Goal: Information Seeking & Learning: Learn about a topic

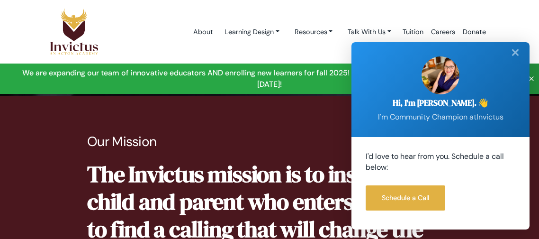
scroll to position [294, 0]
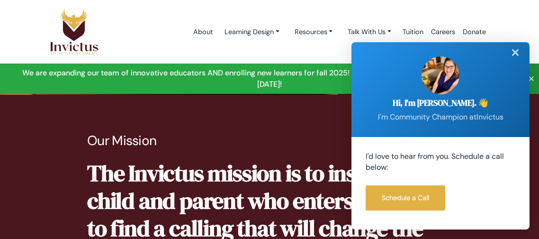
click at [520, 61] on div "✕" at bounding box center [515, 52] width 19 height 21
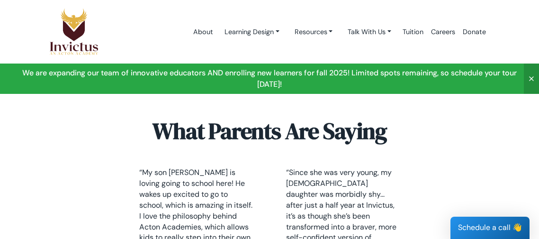
scroll to position [2577, 0]
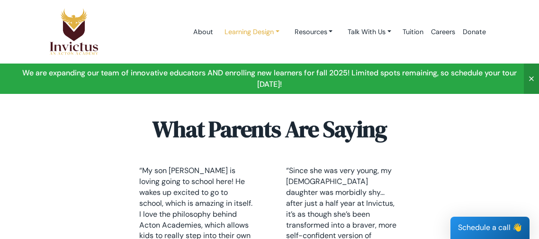
click at [271, 30] on link "Learning Design" at bounding box center [252, 32] width 70 height 18
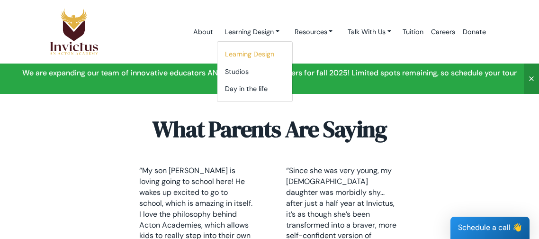
click at [269, 59] on link "Learning Design" at bounding box center [254, 54] width 75 height 18
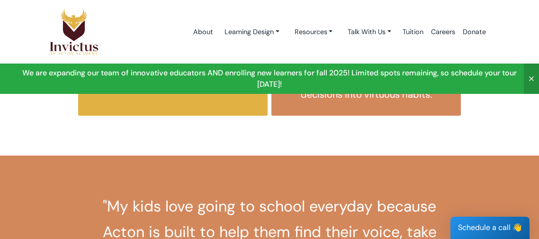
scroll to position [680, 0]
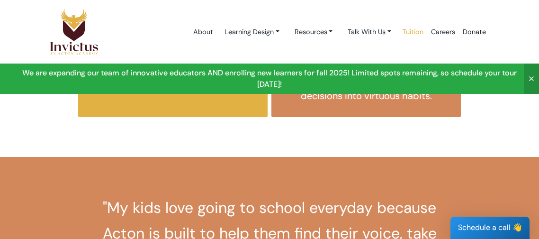
click at [418, 35] on link "Tuition" at bounding box center [413, 32] width 28 height 40
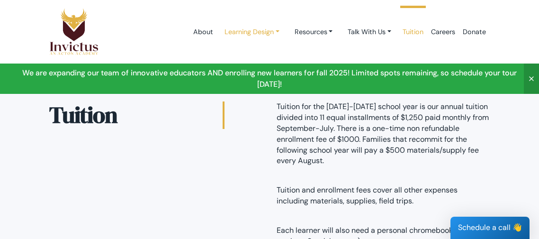
click at [268, 39] on link "Learning Design" at bounding box center [252, 32] width 70 height 18
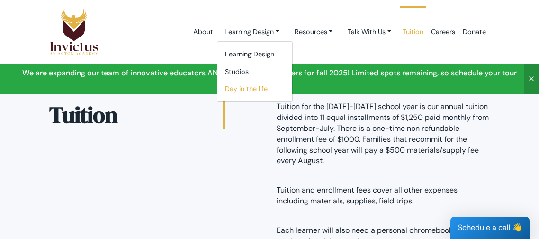
click at [253, 95] on link "Day in the life" at bounding box center [254, 89] width 75 height 18
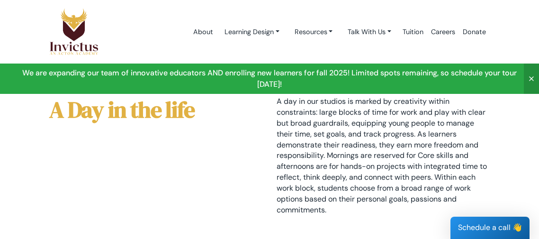
scroll to position [9, 0]
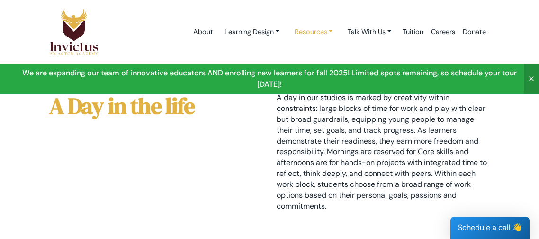
click at [327, 30] on link "Resources" at bounding box center [313, 32] width 53 height 18
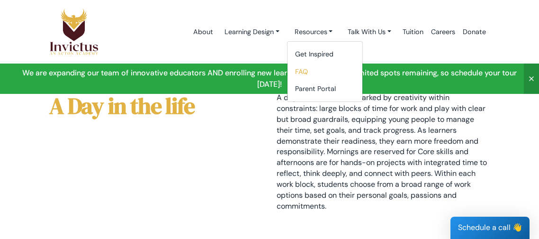
click at [304, 71] on link "FAQ" at bounding box center [324, 72] width 75 height 18
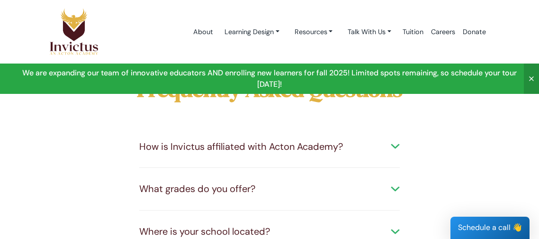
scroll to position [42, 0]
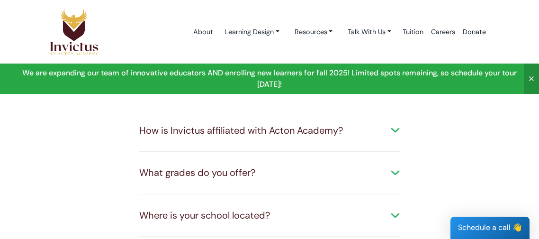
click at [363, 134] on div "How is Invictus affiliated with Acton Academy?" at bounding box center [269, 131] width 260 height 14
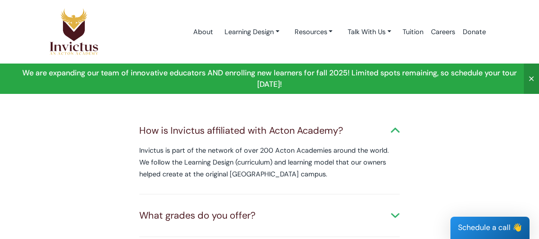
click at [393, 131] on div "How is Invictus affiliated with Acton Academy?" at bounding box center [269, 131] width 260 height 14
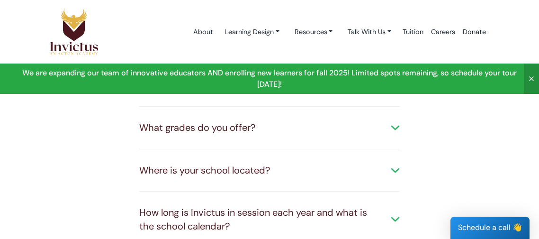
scroll to position [108, 0]
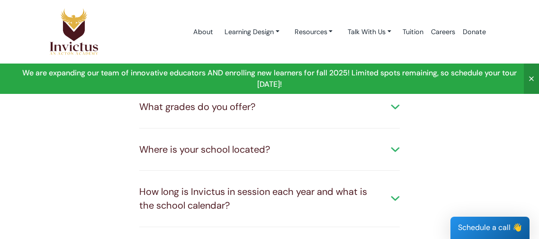
click at [391, 113] on div "What grades do you offer?" at bounding box center [269, 107] width 260 height 14
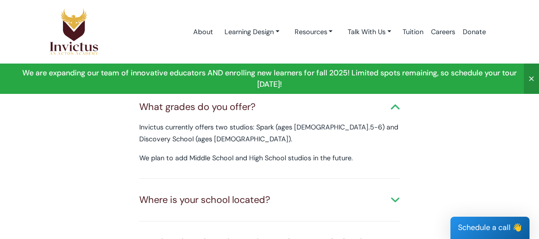
click at [388, 108] on div "What grades do you offer?" at bounding box center [269, 107] width 260 height 14
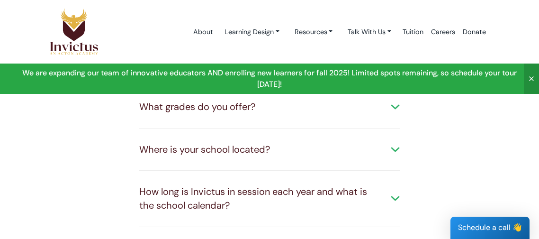
click at [390, 151] on div "Where is your school located?" at bounding box center [269, 149] width 260 height 14
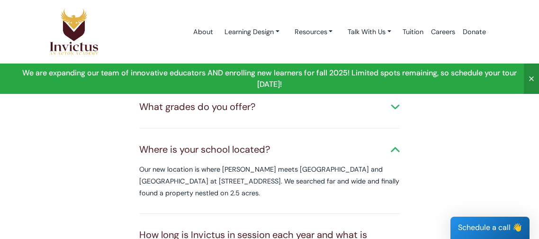
click at [399, 158] on div "Where is your school located? Our new location is where Leander meets Liberty H…" at bounding box center [269, 170] width 260 height 85
click at [397, 151] on div "Where is your school located?" at bounding box center [269, 149] width 260 height 14
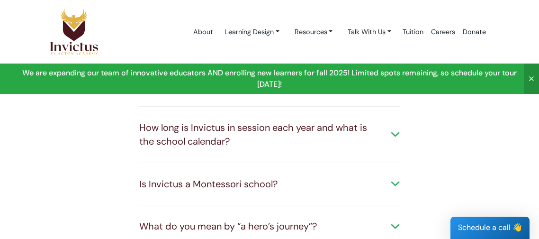
scroll to position [172, 0]
click at [395, 133] on div "How long is Invictus in session each year and what is the school calendar?" at bounding box center [269, 133] width 260 height 27
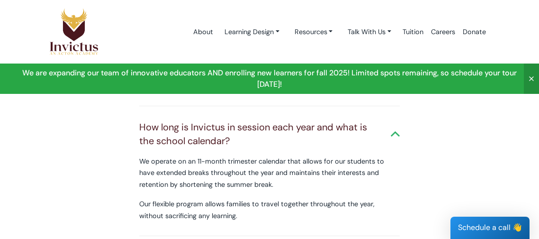
click at [398, 143] on div "How long is Invictus in session each year and what is the school calendar?" at bounding box center [269, 133] width 260 height 27
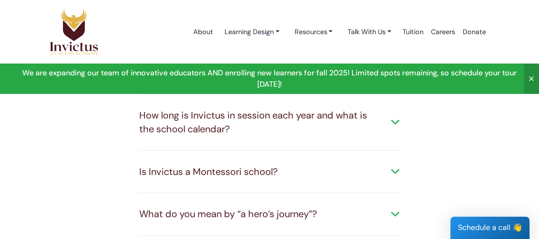
scroll to position [230, 0]
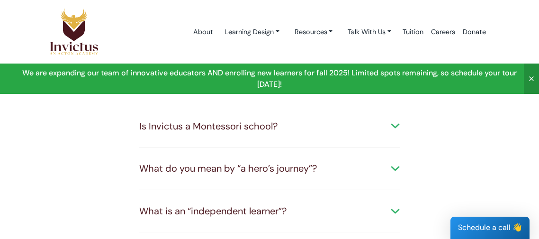
click at [397, 125] on div "Is Invictus a Montessori school?" at bounding box center [269, 126] width 260 height 14
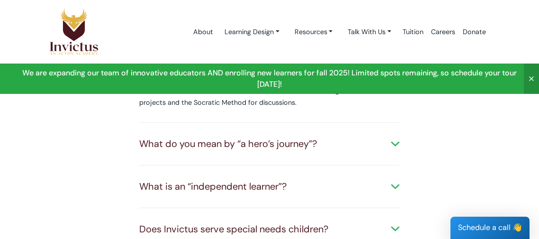
scroll to position [300, 0]
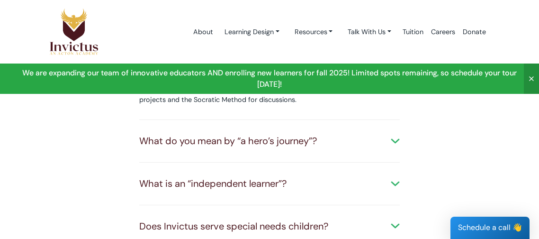
click at [409, 145] on div "How is Invictus affiliated with Acton Academy? Invictus is part of the network …" at bounding box center [269, 239] width 289 height 775
click at [392, 145] on div "What do you mean by “a hero’s journey”?" at bounding box center [269, 141] width 260 height 14
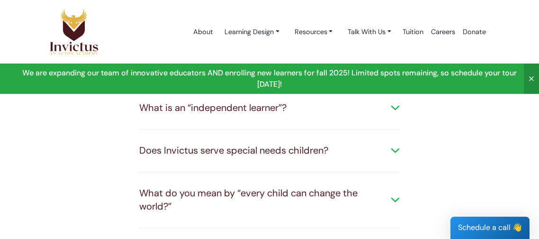
scroll to position [420, 0]
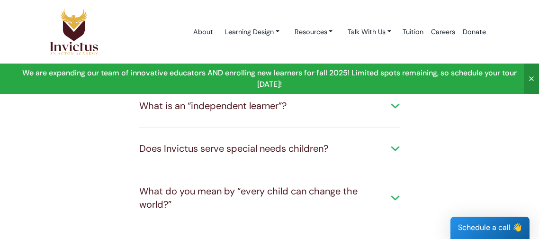
click at [404, 108] on div "How is Invictus affiliated with Acton Academy? Invictus is part of the network …" at bounding box center [269, 141] width 289 height 818
click at [394, 107] on div "What is an “independent learner”?" at bounding box center [269, 106] width 260 height 14
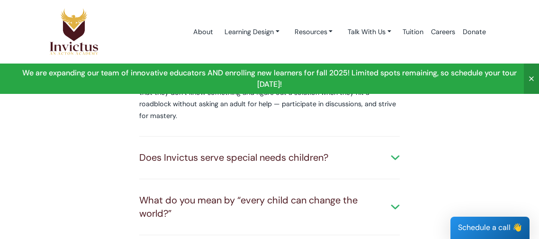
scroll to position [488, 0]
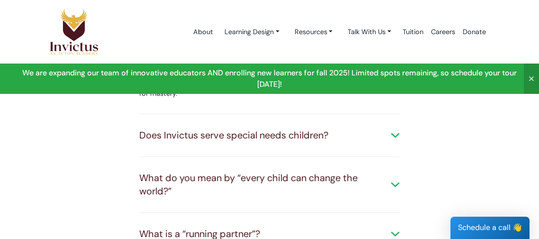
click at [395, 133] on div "Does Invictus serve special needs children?" at bounding box center [269, 135] width 260 height 14
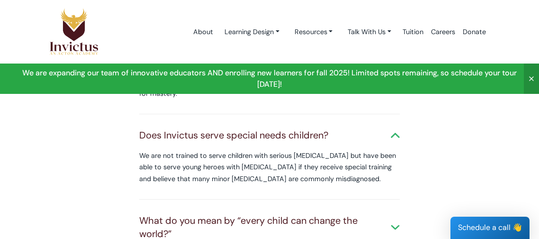
click at [394, 133] on div "Does Invictus serve special needs children?" at bounding box center [269, 135] width 260 height 14
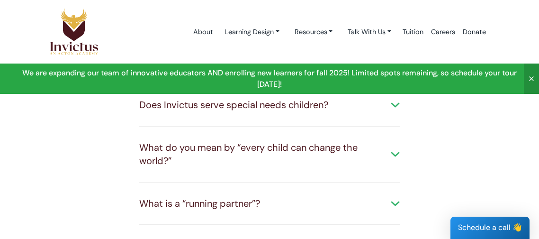
scroll to position [531, 0]
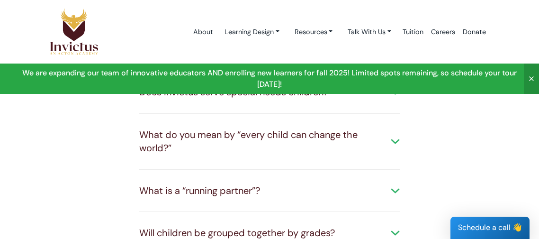
click at [387, 143] on div "What do you mean by “every child can change the world?”" at bounding box center [269, 141] width 260 height 27
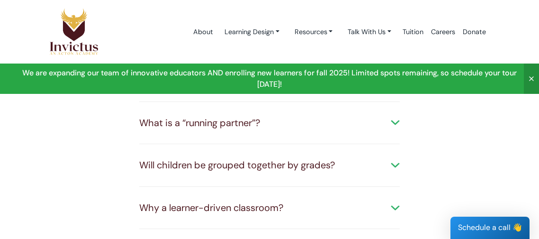
scroll to position [712, 0]
click at [394, 125] on div "What is a “running partner”?" at bounding box center [269, 122] width 260 height 14
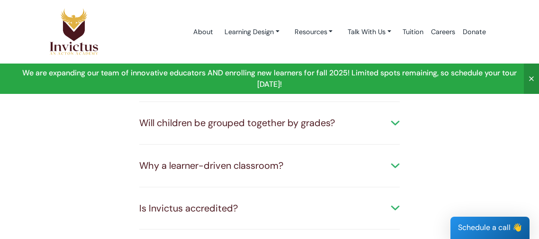
scroll to position [809, 0]
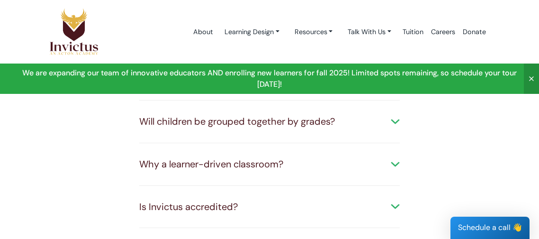
click at [395, 120] on div "Will children be grouped together by grades?" at bounding box center [269, 122] width 260 height 14
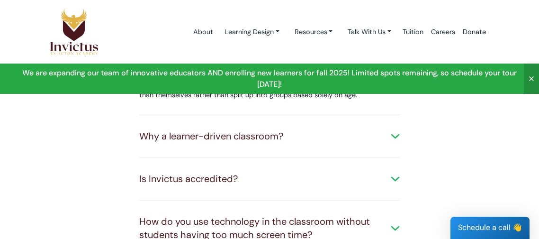
scroll to position [870, 0]
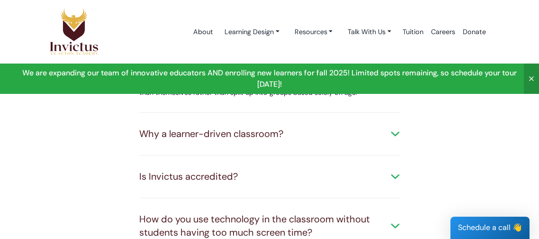
click at [393, 133] on div "Why a learner-driven classroom?" at bounding box center [269, 134] width 260 height 14
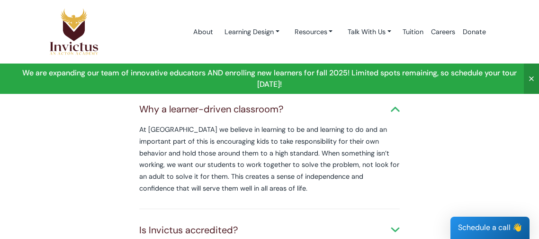
scroll to position [902, 0]
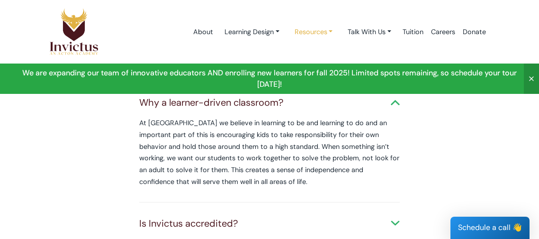
click at [321, 28] on link "Resources" at bounding box center [313, 32] width 53 height 18
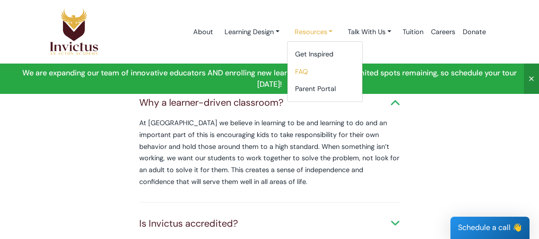
click at [321, 29] on link "Resources" at bounding box center [313, 32] width 53 height 18
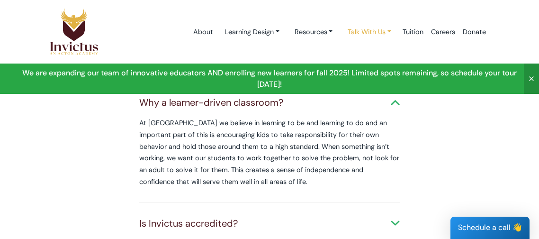
click at [382, 35] on link "Talk With Us" at bounding box center [369, 32] width 59 height 18
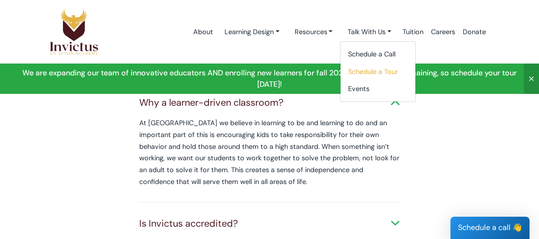
click at [386, 74] on link "Schedule a Tour" at bounding box center [377, 72] width 75 height 18
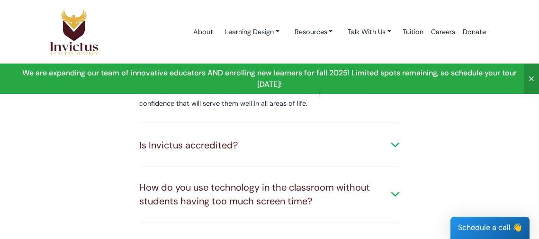
scroll to position [992, 0]
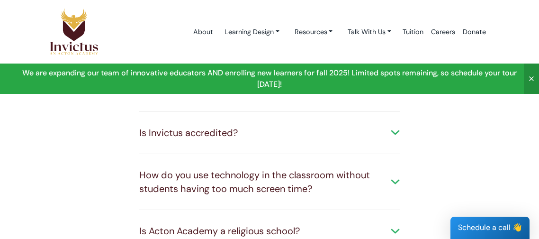
click at [399, 137] on div "Is Invictus accredited?" at bounding box center [269, 133] width 260 height 14
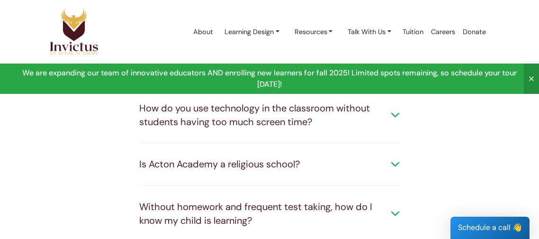
scroll to position [1293, 0]
click at [396, 116] on div "How do you use technology in the classroom without students having too much scr…" at bounding box center [269, 114] width 260 height 27
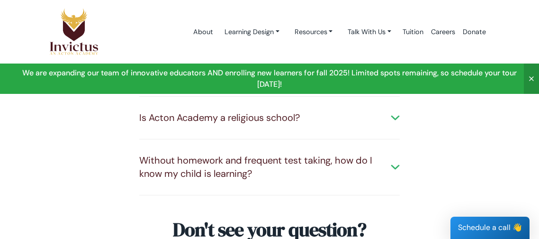
scroll to position [1405, 0]
click at [395, 124] on div "Is Acton Academy a religious school? While we expose children to the importance…" at bounding box center [269, 118] width 260 height 43
click at [396, 114] on div "Is Acton Academy a religious school?" at bounding box center [269, 118] width 260 height 14
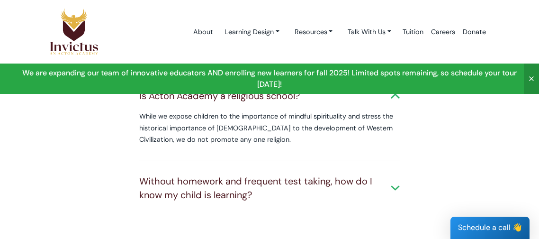
scroll to position [1455, 0]
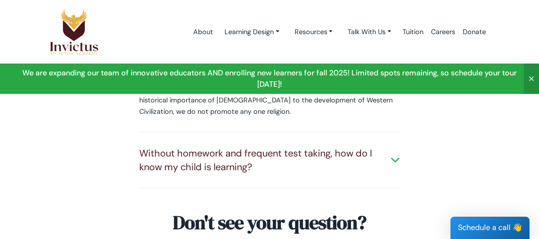
click at [391, 165] on div "Without homework and frequent test taking, how do I know my child is learning?" at bounding box center [269, 159] width 260 height 27
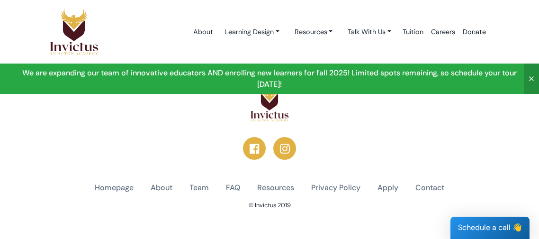
scroll to position [1901, 0]
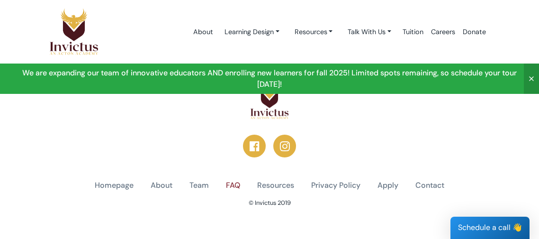
click at [237, 180] on link "FAQ" at bounding box center [233, 185] width 14 height 11
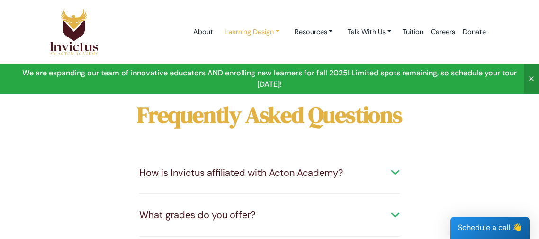
click at [249, 30] on link "Learning Design" at bounding box center [252, 32] width 70 height 18
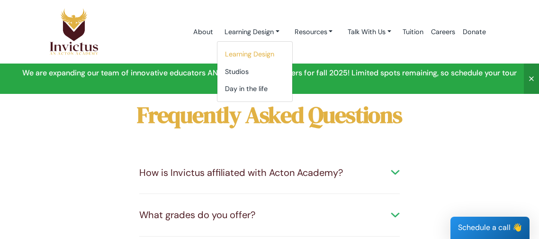
click at [244, 56] on link "Learning Design" at bounding box center [254, 54] width 75 height 18
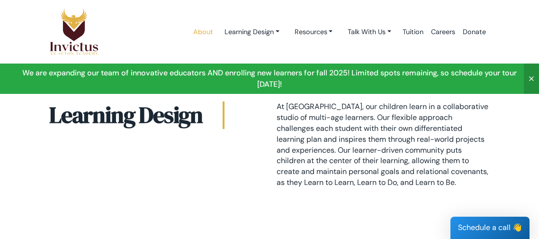
click at [201, 33] on link "About" at bounding box center [202, 32] width 27 height 40
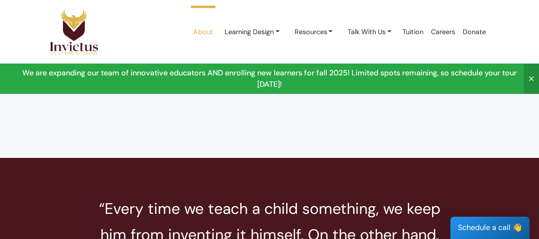
scroll to position [2054, 0]
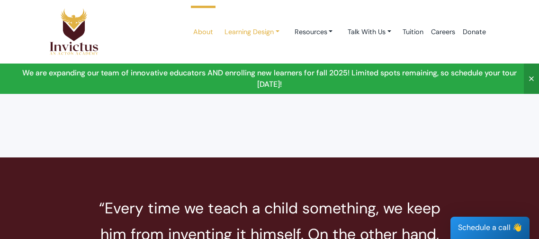
click at [266, 37] on link "Learning Design" at bounding box center [252, 32] width 70 height 18
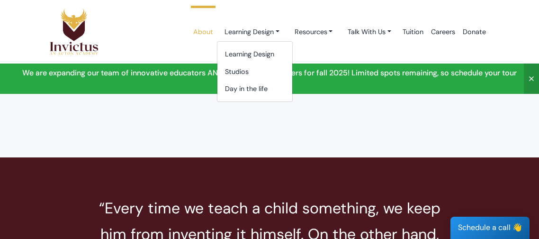
click at [391, 57] on div "About Learning Design Learning Design Studios Day in the life Resources Get Ins…" at bounding box center [269, 32] width 454 height 52
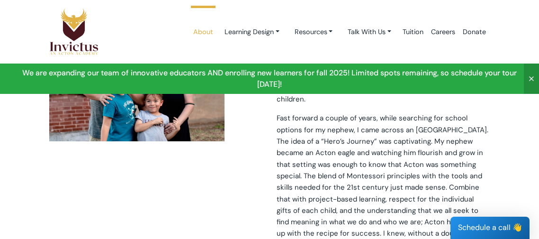
scroll to position [0, 0]
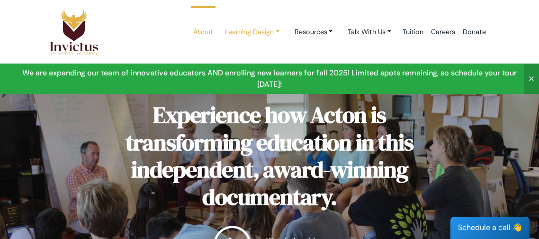
click at [270, 31] on link "Learning Design" at bounding box center [252, 32] width 70 height 18
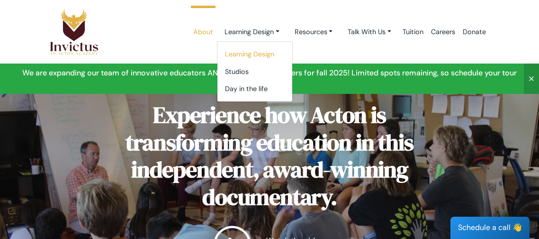
click at [267, 57] on link "Learning Design" at bounding box center [254, 54] width 75 height 18
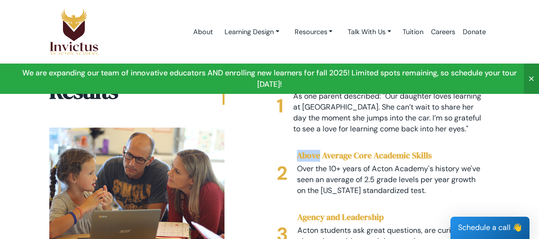
scroll to position [1541, 0]
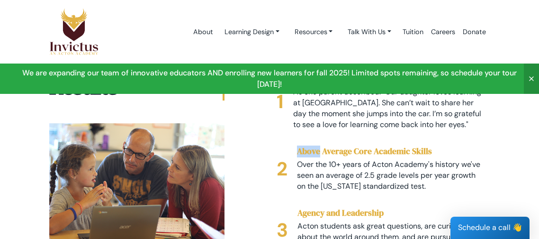
click at [496, 143] on div "A love of learning As one parent described: "Our daughter loves learning at [GE…" at bounding box center [382, 197] width 227 height 249
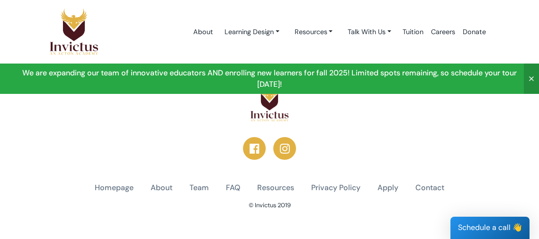
scroll to position [1952, 0]
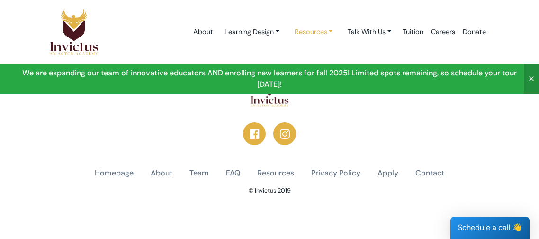
click at [327, 30] on link "Resources" at bounding box center [313, 32] width 53 height 18
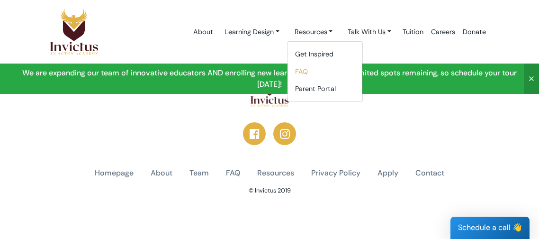
click at [301, 79] on link "FAQ" at bounding box center [324, 72] width 75 height 18
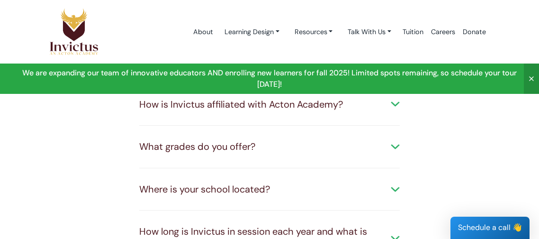
scroll to position [68, 0]
click at [398, 151] on div "What grades do you offer?" at bounding box center [269, 147] width 260 height 14
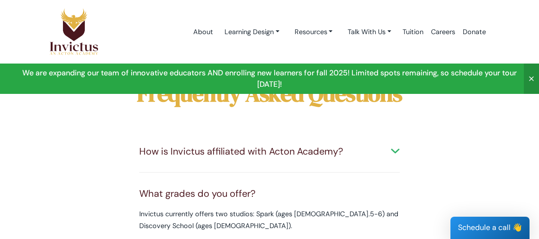
scroll to position [0, 0]
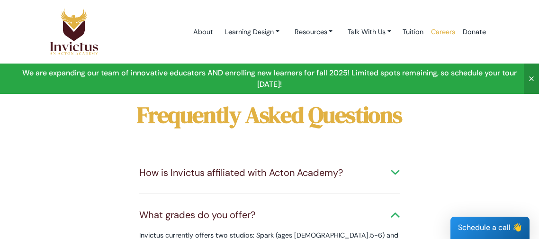
click at [444, 33] on link "Careers" at bounding box center [443, 32] width 32 height 40
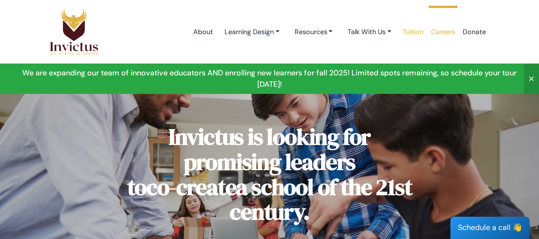
click at [419, 33] on link "Tuition" at bounding box center [413, 32] width 28 height 40
